Goal: Find specific page/section: Find specific page/section

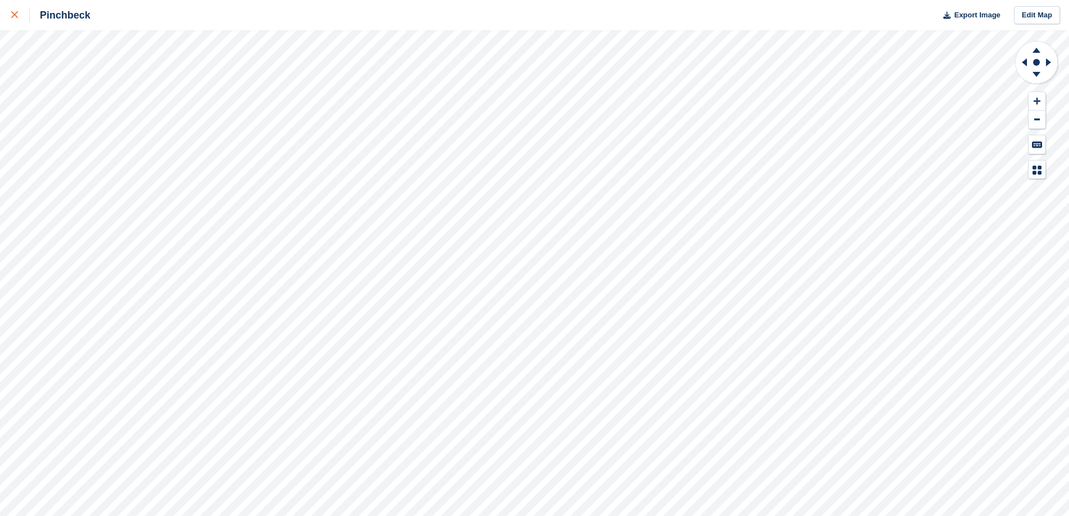
click at [16, 12] on icon at bounding box center [14, 14] width 7 height 7
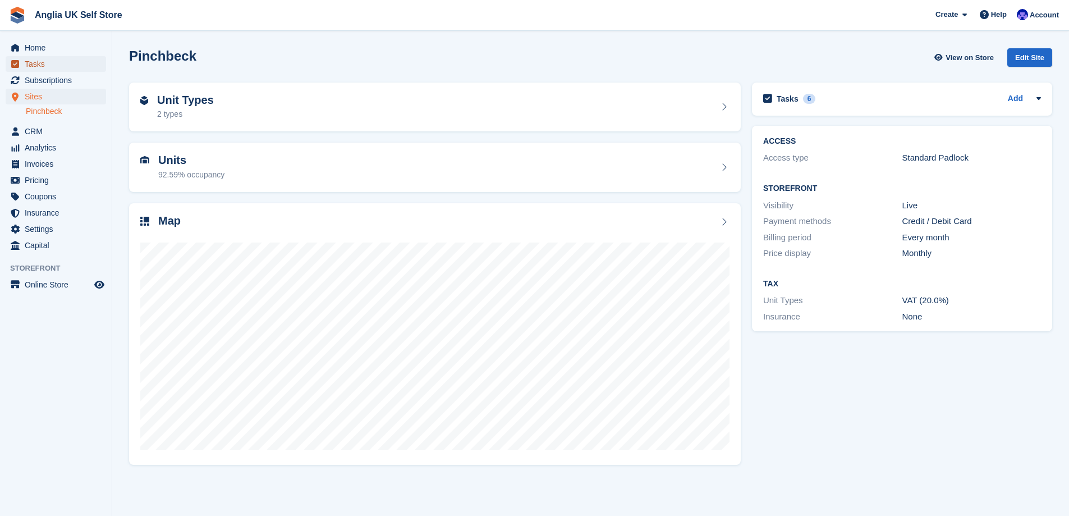
click at [94, 57] on link "Tasks" at bounding box center [56, 64] width 100 height 16
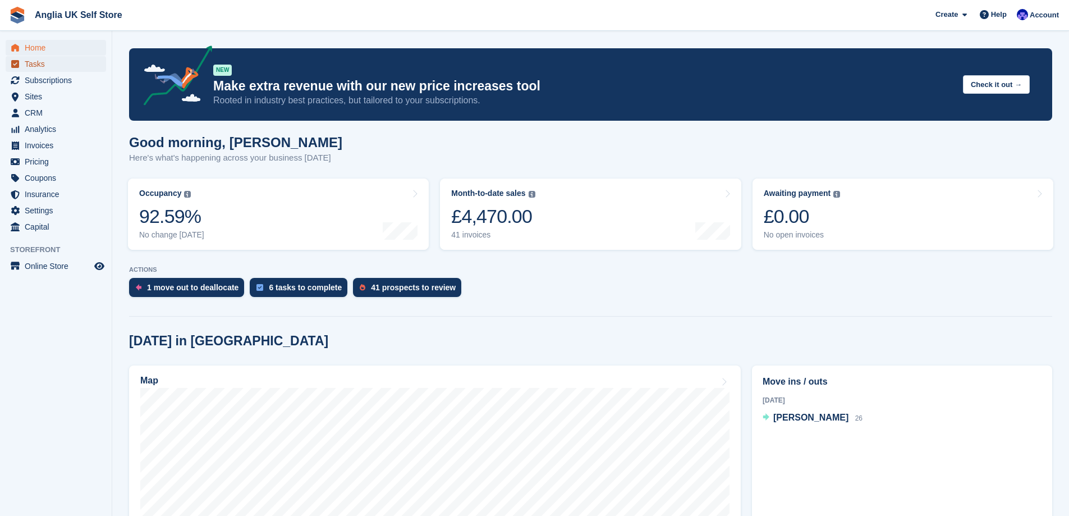
click at [93, 66] on link "Tasks" at bounding box center [56, 64] width 100 height 16
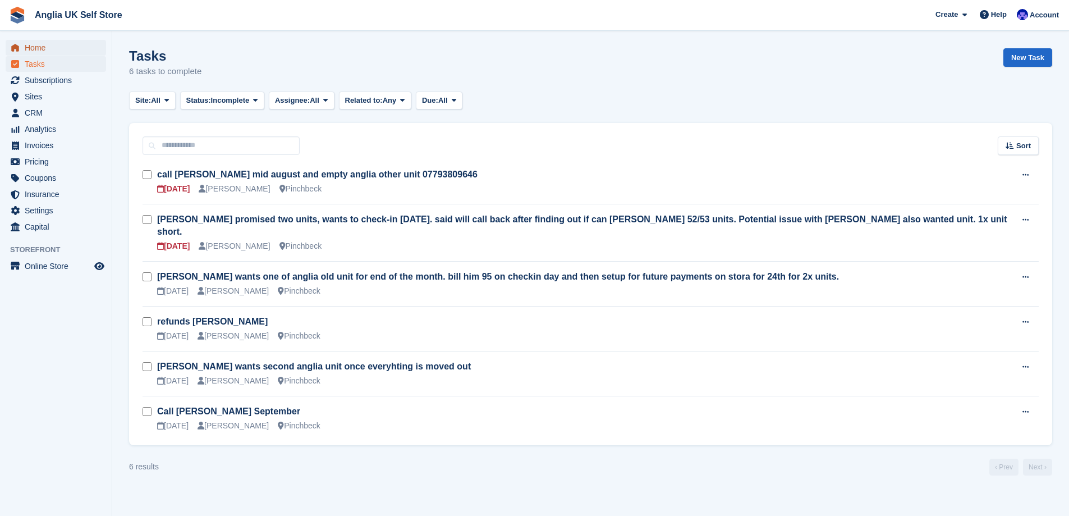
click at [96, 54] on link "Home" at bounding box center [56, 48] width 100 height 16
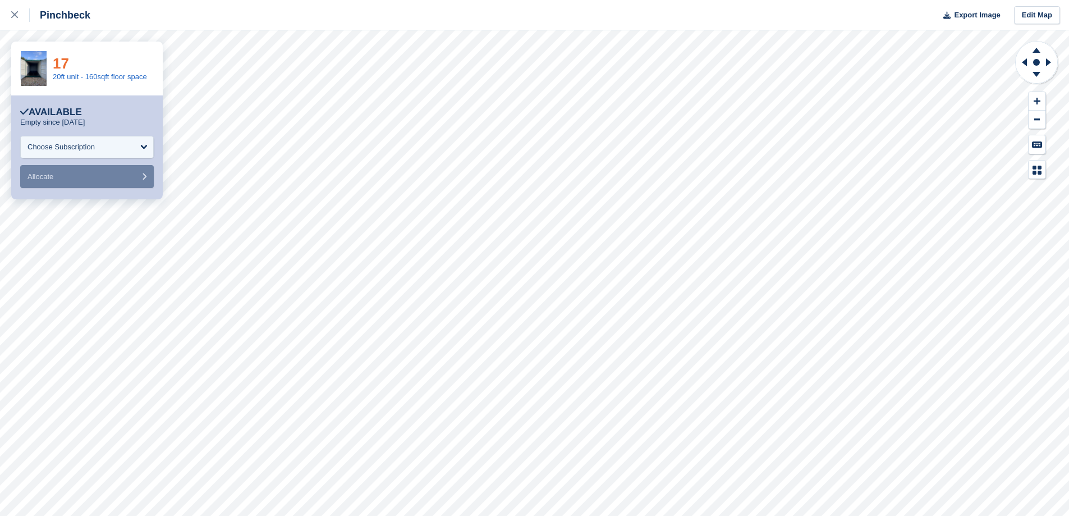
click at [59, 67] on link "17" at bounding box center [61, 63] width 16 height 17
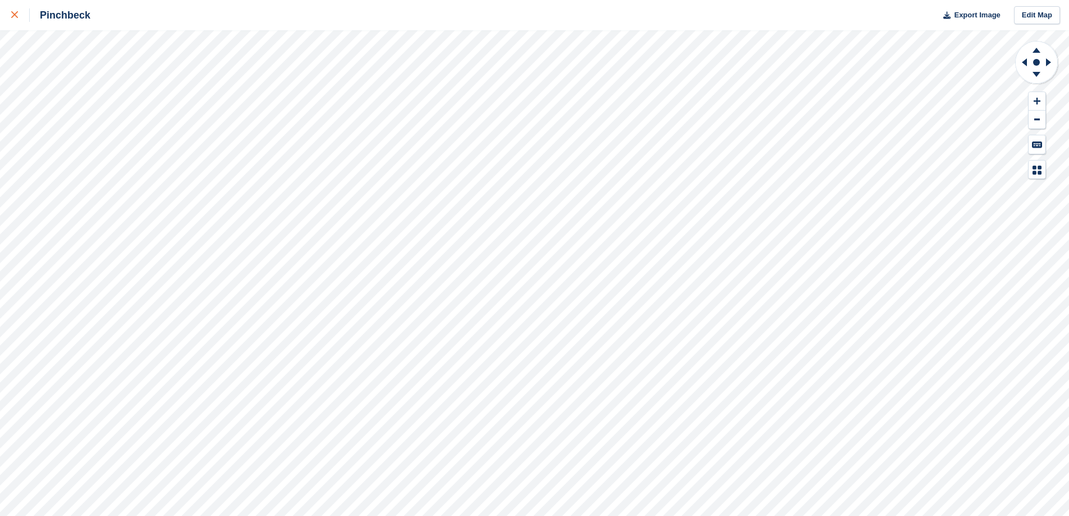
click at [17, 19] on div at bounding box center [20, 14] width 19 height 13
